Goal: Obtain resource: Download file/media

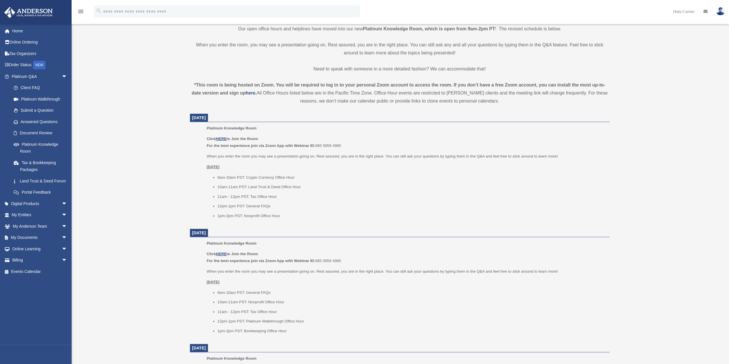
scroll to position [162, 0]
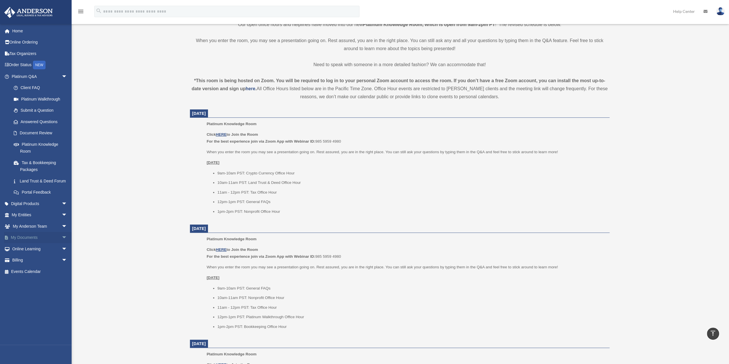
click at [62, 243] on span "arrow_drop_down" at bounding box center [67, 238] width 11 height 12
click at [28, 255] on link "Box" at bounding box center [42, 248] width 68 height 11
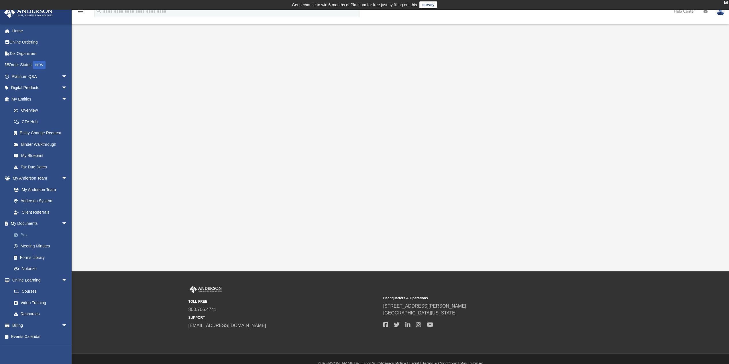
click at [28, 234] on link "Box" at bounding box center [42, 234] width 68 height 11
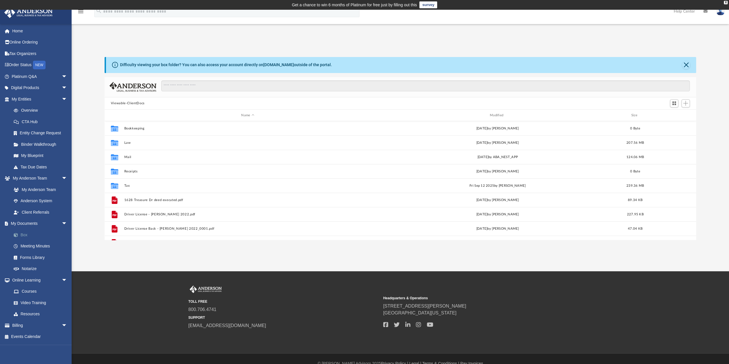
scroll to position [126, 587]
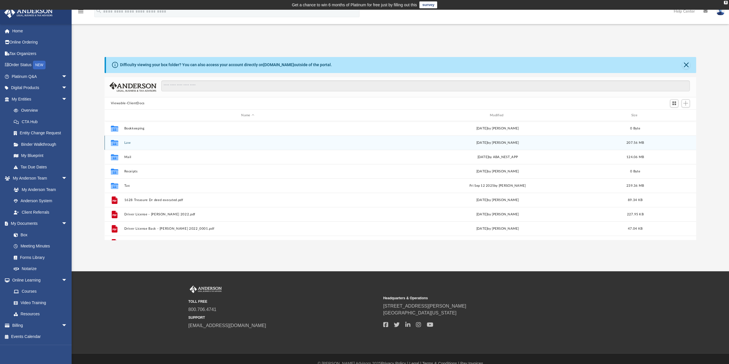
click at [130, 143] on button "Law" at bounding box center [247, 143] width 247 height 4
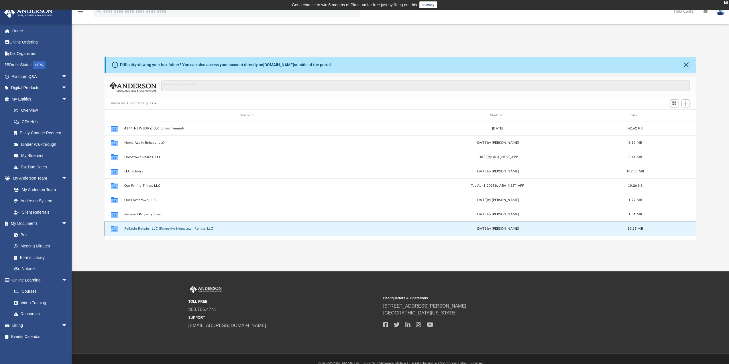
click at [135, 229] on button "Reliable Rehabs, LLC (Formerly: Hometown Rehabs LLC)" at bounding box center [247, 229] width 247 height 4
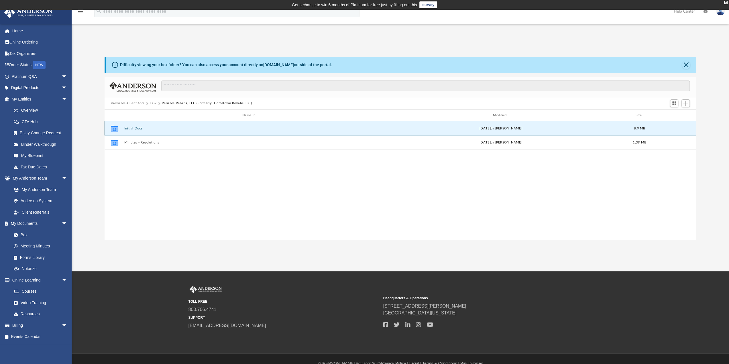
click at [134, 128] on button "Initial Docs" at bounding box center [249, 129] width 250 height 4
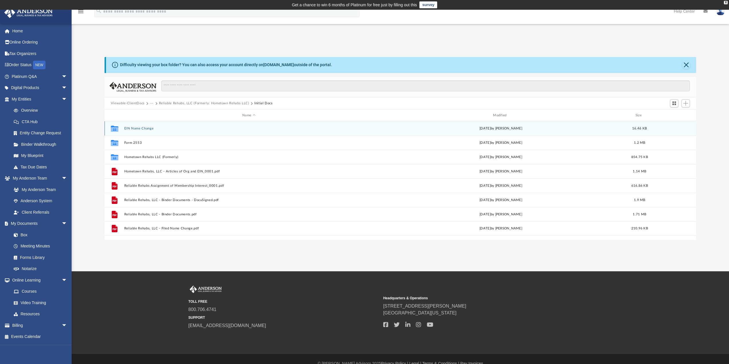
click at [134, 128] on button "EIN Name Change" at bounding box center [249, 129] width 250 height 4
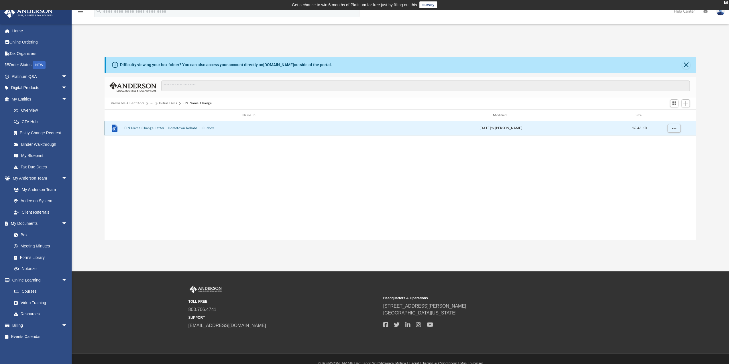
click at [134, 128] on button "EIN Name Change Letter - Hometown Rehabs LLC .docx" at bounding box center [249, 129] width 250 height 4
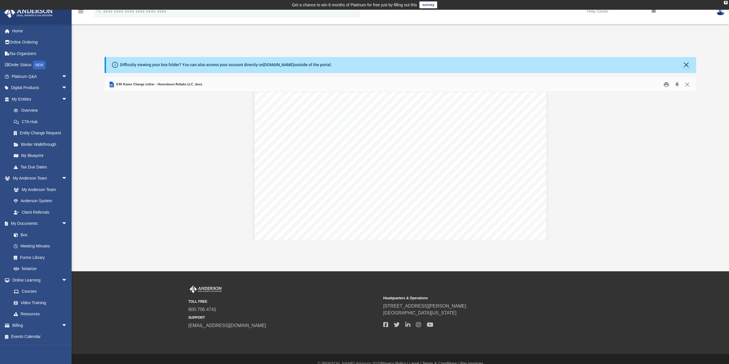
scroll to position [0, 0]
click at [664, 85] on button "Print" at bounding box center [666, 84] width 11 height 9
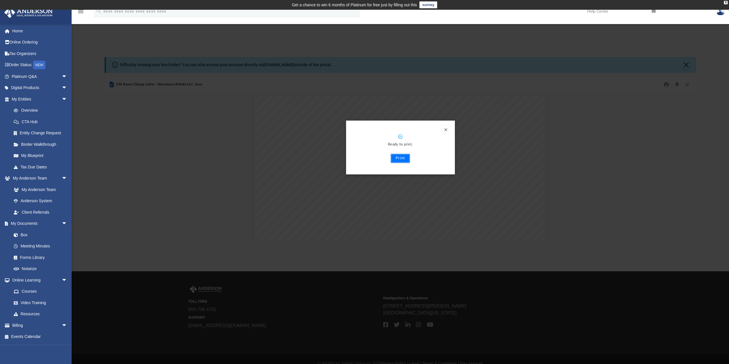
click at [406, 157] on button "Print" at bounding box center [400, 158] width 19 height 9
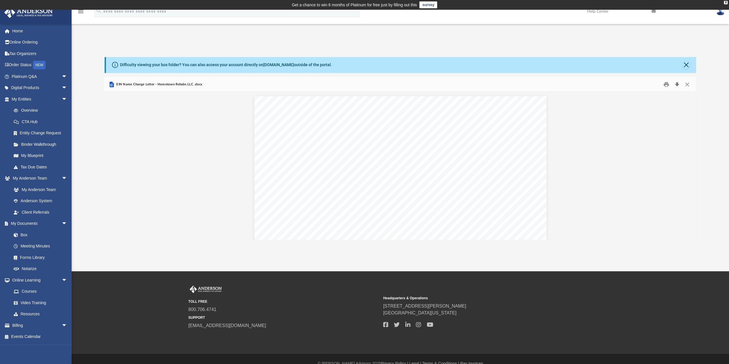
click at [676, 83] on button "Download" at bounding box center [677, 84] width 10 height 9
click at [685, 85] on button "Close" at bounding box center [687, 84] width 10 height 9
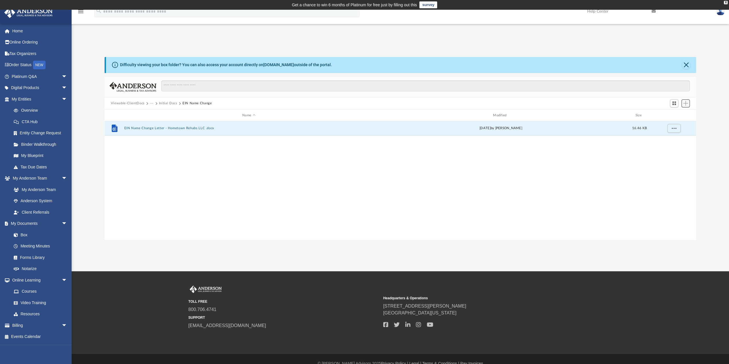
click at [684, 102] on span "Add" at bounding box center [685, 103] width 5 height 5
click at [674, 115] on li "Upload" at bounding box center [677, 115] width 18 height 6
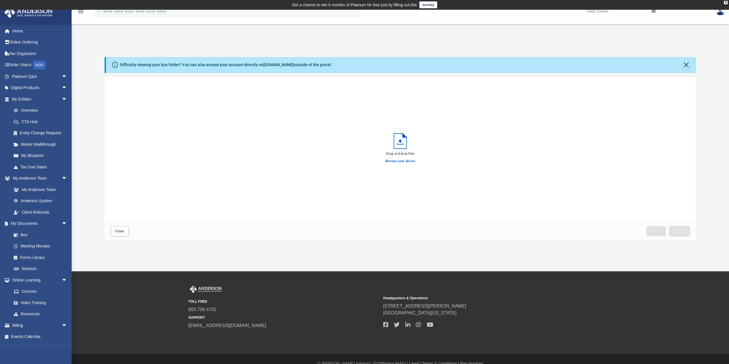
scroll to position [141, 587]
click at [404, 161] on label "Browse your device" at bounding box center [401, 161] width 30 height 5
click at [0, 0] on input "Browse your device" at bounding box center [0, 0] width 0 height 0
click at [674, 231] on span "Upload" at bounding box center [680, 230] width 12 height 3
